Goal: Task Accomplishment & Management: Use online tool/utility

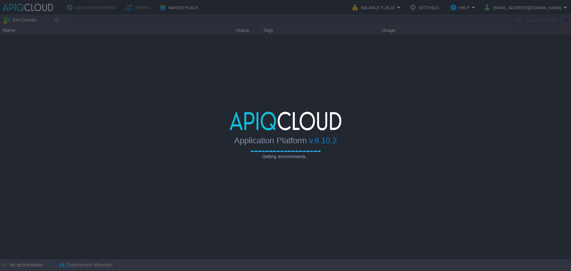
type input "Search (Ctrl+F)"
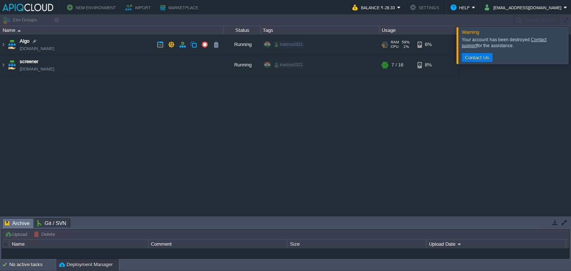
click at [126, 42] on td "Algo [DOMAIN_NAME]" at bounding box center [111, 45] width 223 height 20
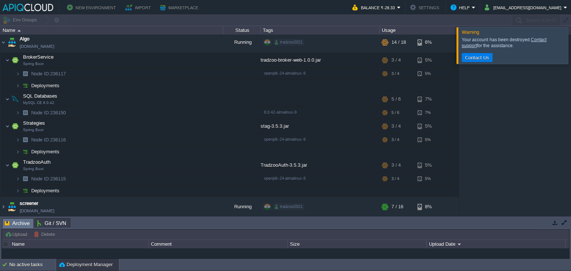
scroll to position [2, 0]
click at [128, 113] on div at bounding box center [174, 112] width 93 height 11
click at [132, 113] on button "button" at bounding box center [134, 112] width 7 height 7
click at [164, 74] on button "button" at bounding box center [167, 74] width 7 height 7
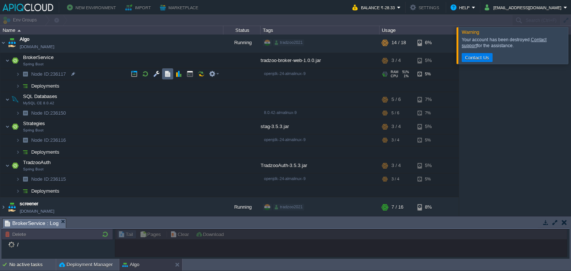
click at [169, 71] on button "button" at bounding box center [167, 74] width 7 height 7
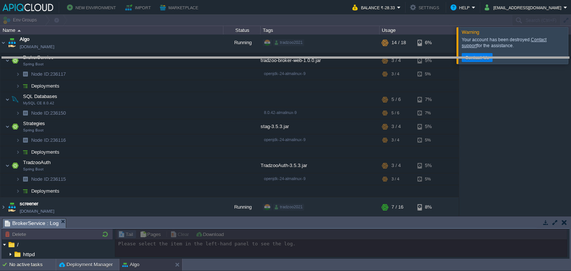
drag, startPoint x: 208, startPoint y: 222, endPoint x: 229, endPoint y: 60, distance: 163.2
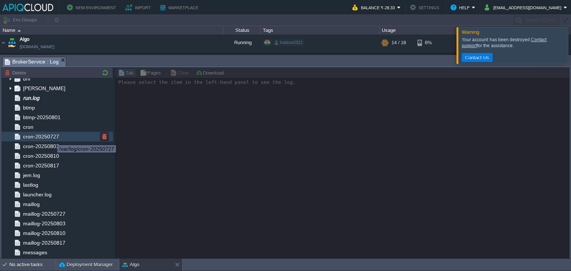
scroll to position [0, 0]
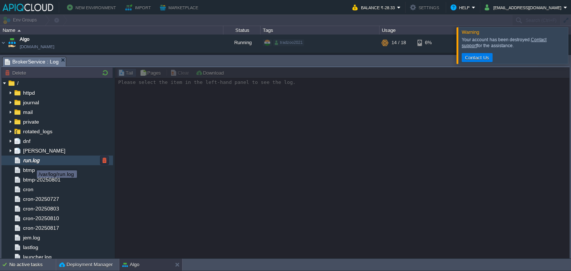
click at [33, 158] on span "run.log" at bounding box center [31, 160] width 19 height 7
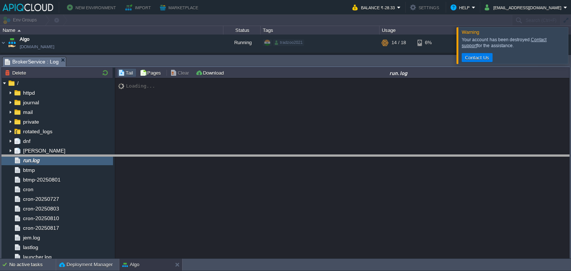
drag, startPoint x: 253, startPoint y: 63, endPoint x: 274, endPoint y: 161, distance: 100.4
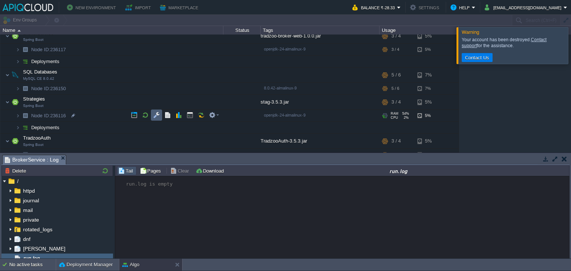
scroll to position [26, 0]
click at [195, 127] on button "button" at bounding box center [193, 126] width 7 height 7
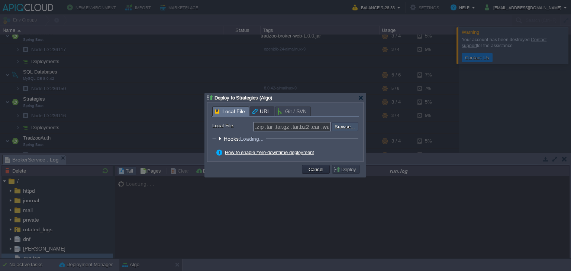
click at [338, 126] on input "file" at bounding box center [311, 126] width 94 height 9
type input "C:\fakepath\stag-3.5.3.jar"
type input "stag-3.5.3.jar"
click at [344, 168] on button "Deploy" at bounding box center [346, 169] width 25 height 7
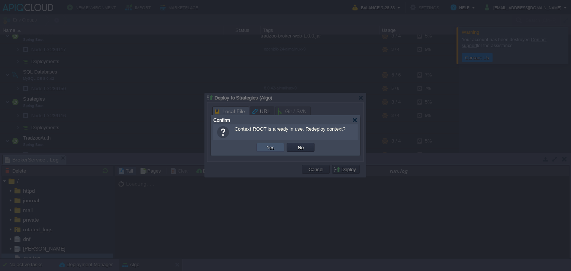
click at [272, 149] on button "Yes" at bounding box center [270, 147] width 13 height 7
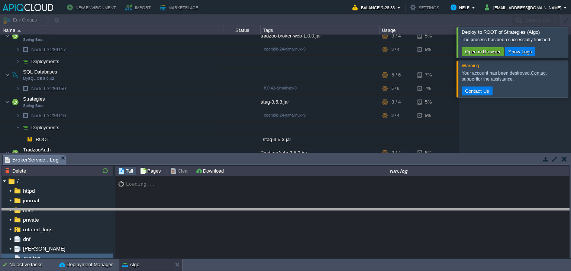
drag, startPoint x: 305, startPoint y: 155, endPoint x: 311, endPoint y: 214, distance: 59.4
click at [311, 214] on body "New Environment Import Marketplace Bonus ₹0.00 Upgrade Account Balance ₹-28.33 …" at bounding box center [285, 135] width 571 height 271
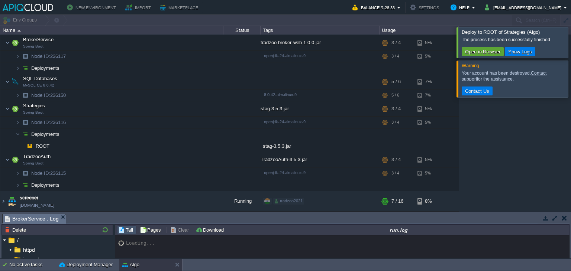
scroll to position [19, 0]
click at [164, 122] on button "button" at bounding box center [167, 122] width 7 height 7
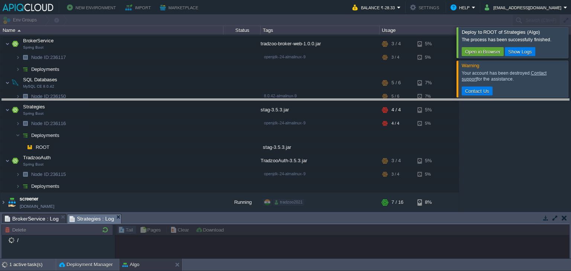
drag, startPoint x: 170, startPoint y: 215, endPoint x: 177, endPoint y: 100, distance: 115.2
click at [177, 100] on body "New Environment Import Marketplace Bonus ₹0.00 Upgrade Account Balance ₹-28.33 …" at bounding box center [285, 135] width 571 height 271
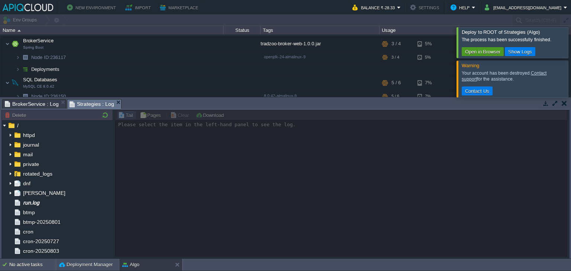
click at [480, 51] on button "Open in Browser" at bounding box center [483, 51] width 40 height 7
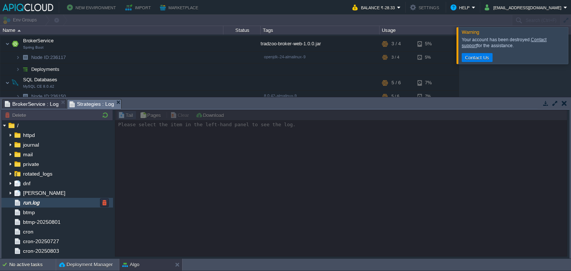
click at [55, 205] on div "run.log" at bounding box center [57, 203] width 112 height 10
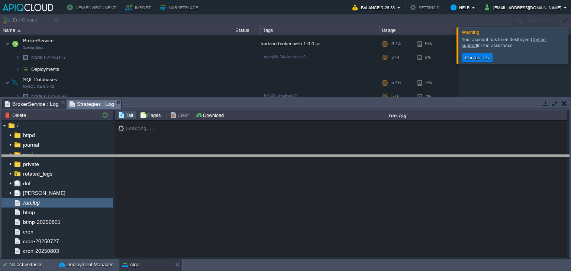
drag, startPoint x: 335, startPoint y: 106, endPoint x: 334, endPoint y: 165, distance: 58.8
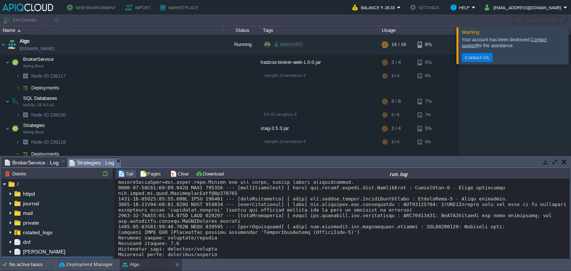
scroll to position [1012, 0]
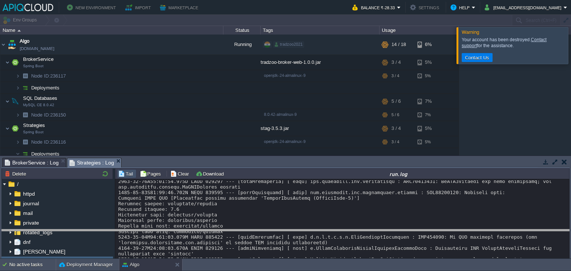
drag, startPoint x: 482, startPoint y: 163, endPoint x: 478, endPoint y: 234, distance: 71.5
